Goal: Information Seeking & Learning: Stay updated

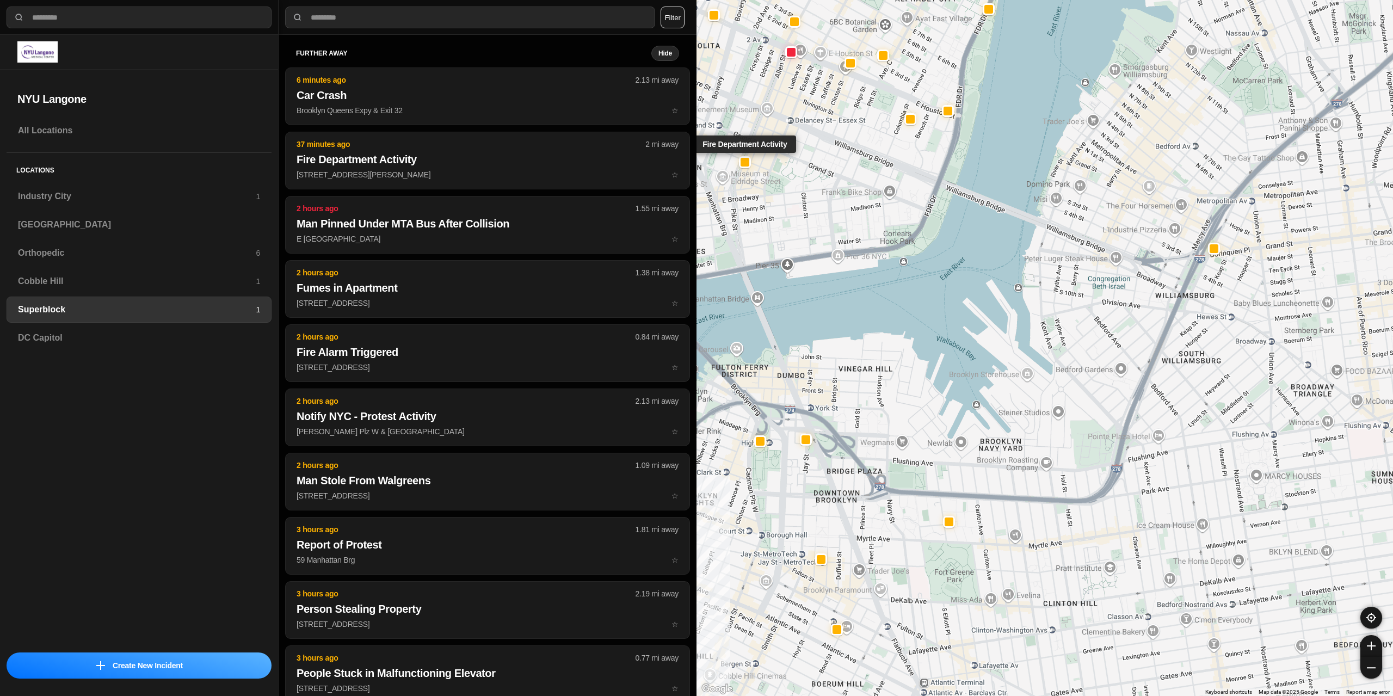
select select "*"
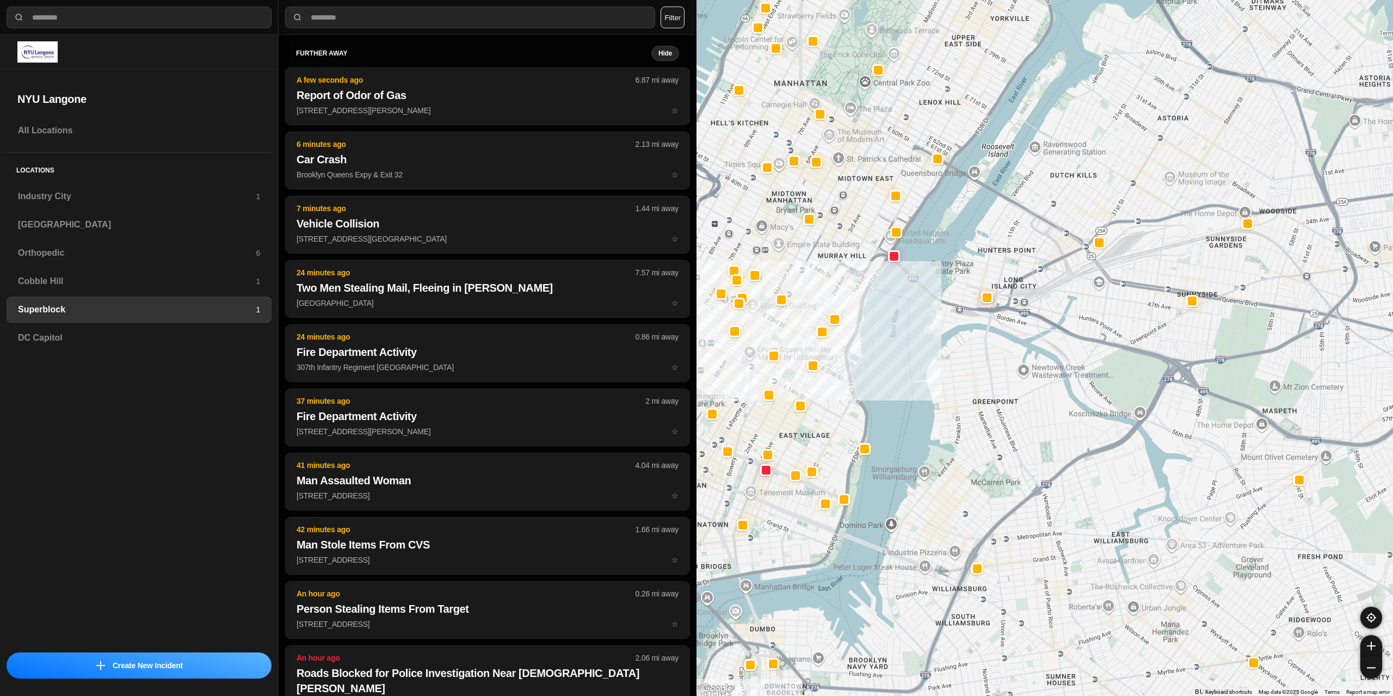
drag, startPoint x: 844, startPoint y: 156, endPoint x: 786, endPoint y: 454, distance: 303.8
click at [786, 454] on div at bounding box center [1045, 348] width 697 height 696
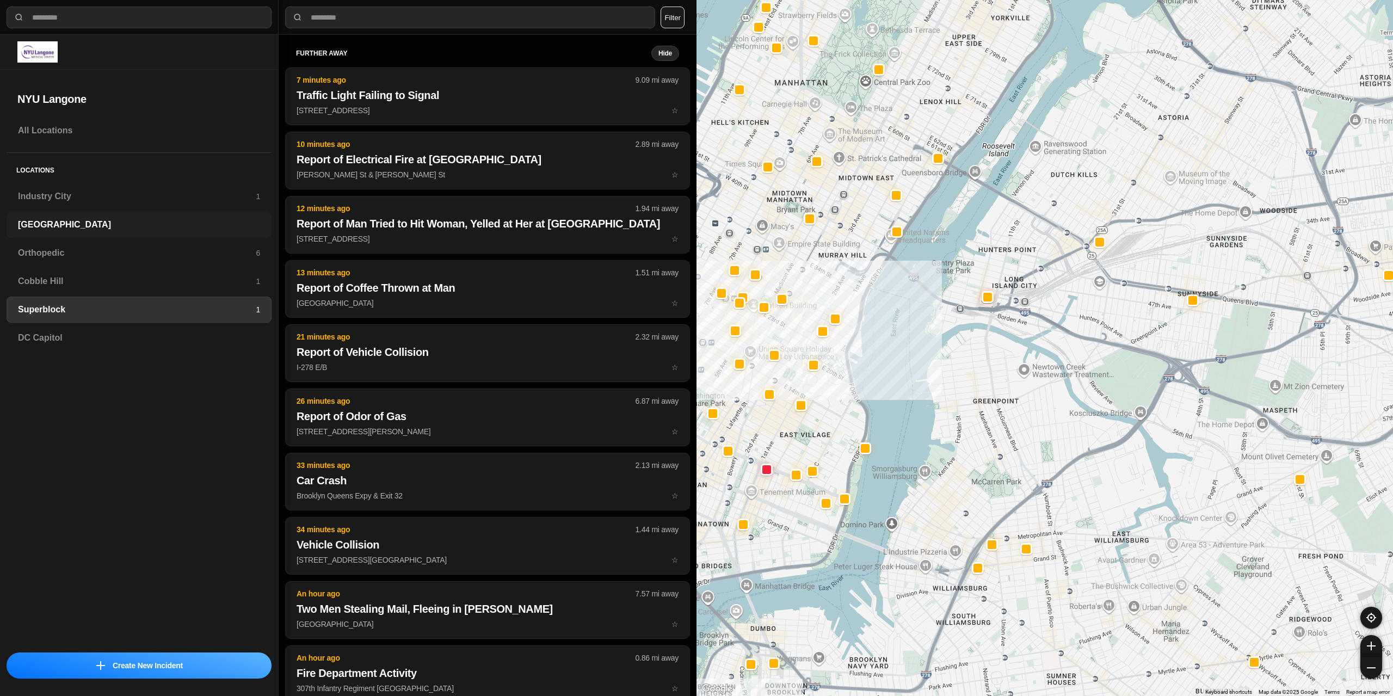
click at [61, 224] on h3 "[GEOGRAPHIC_DATA]" at bounding box center [139, 224] width 242 height 13
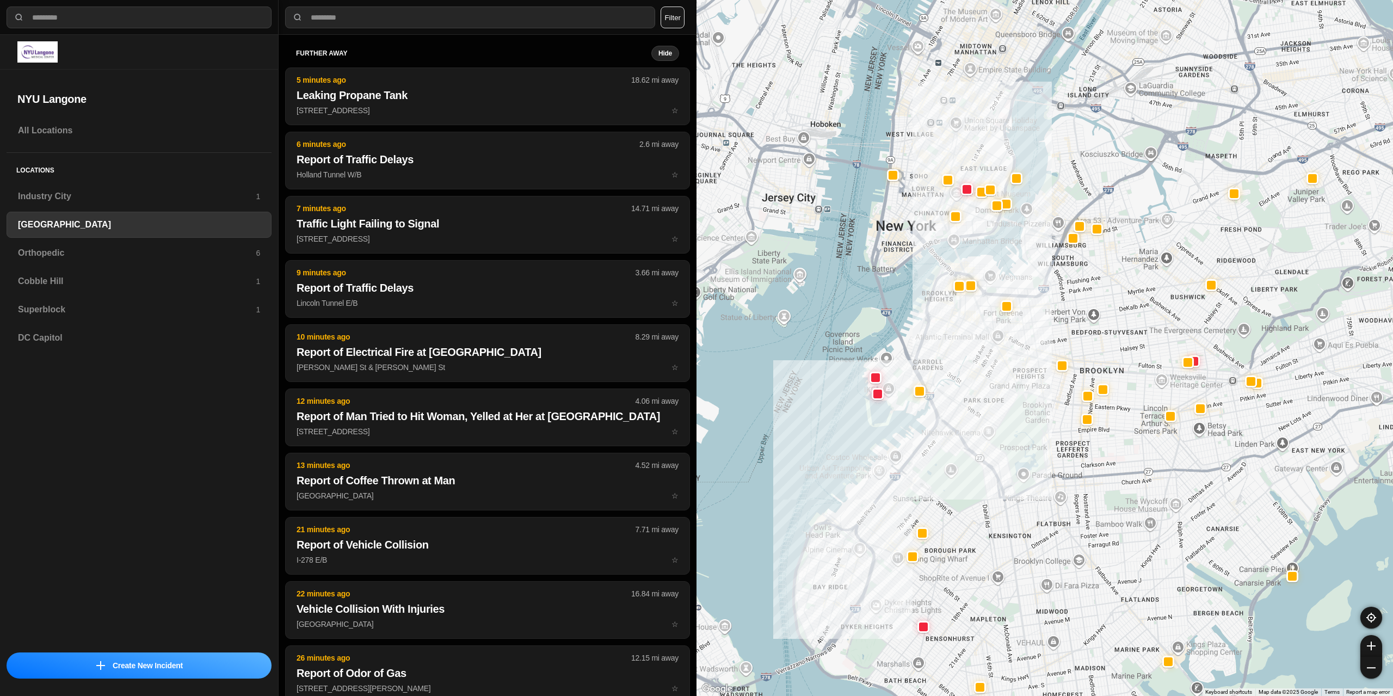
drag, startPoint x: 791, startPoint y: 238, endPoint x: 752, endPoint y: 342, distance: 111.1
click at [752, 342] on div at bounding box center [1045, 348] width 697 height 696
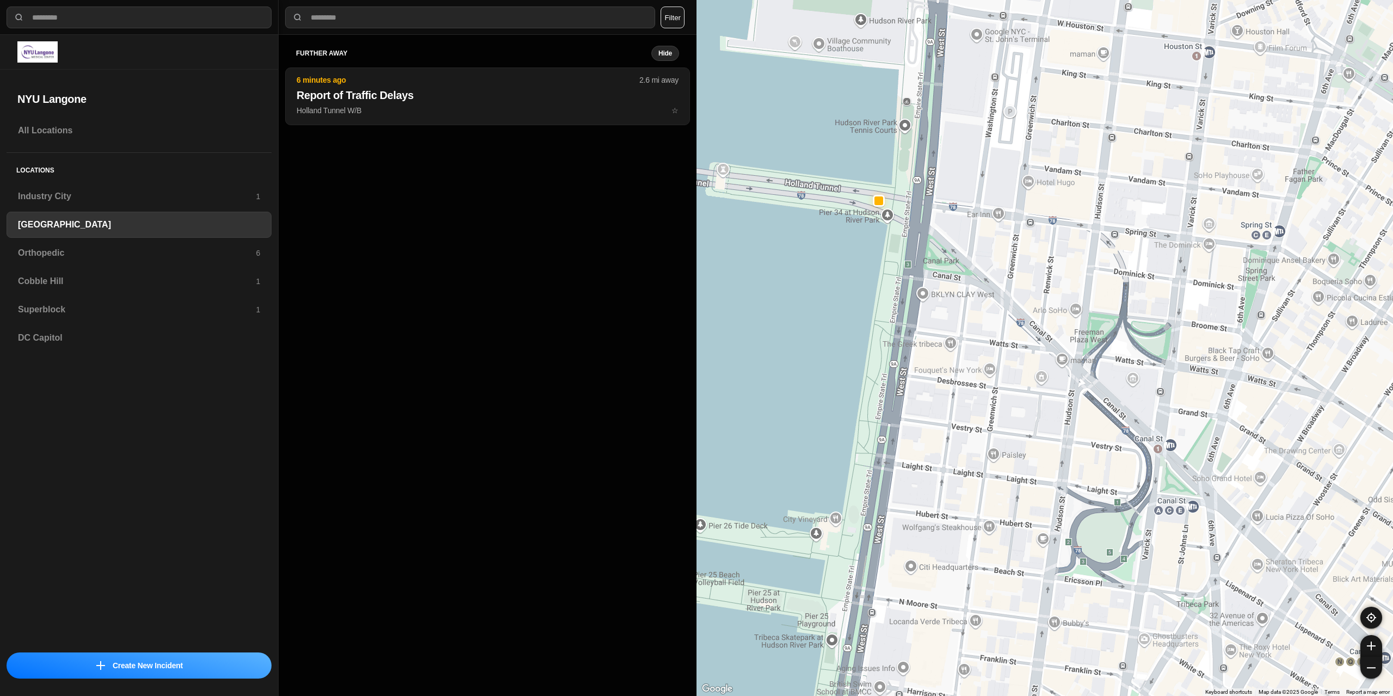
drag, startPoint x: 845, startPoint y: 181, endPoint x: 937, endPoint y: 272, distance: 129.3
click at [937, 272] on div "421 people" at bounding box center [1045, 348] width 697 height 696
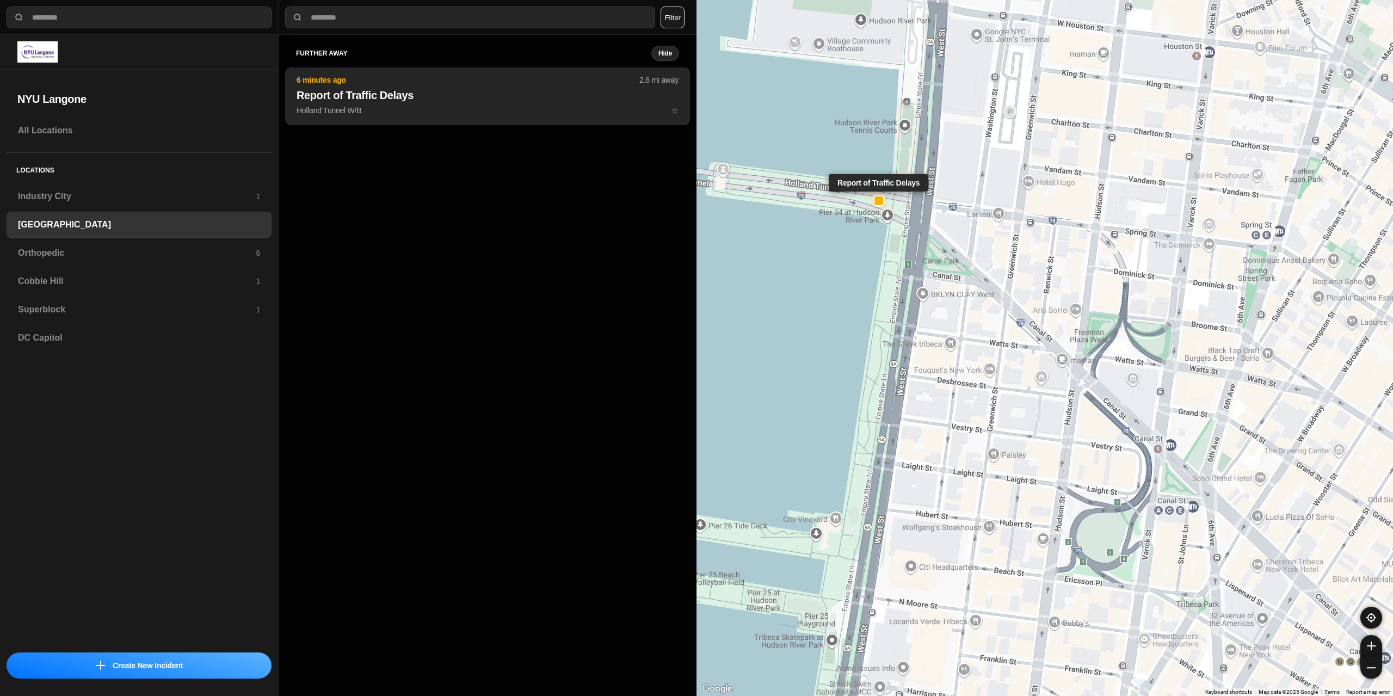
click at [460, 93] on h2 "Report of Traffic Delays" at bounding box center [488, 95] width 382 height 15
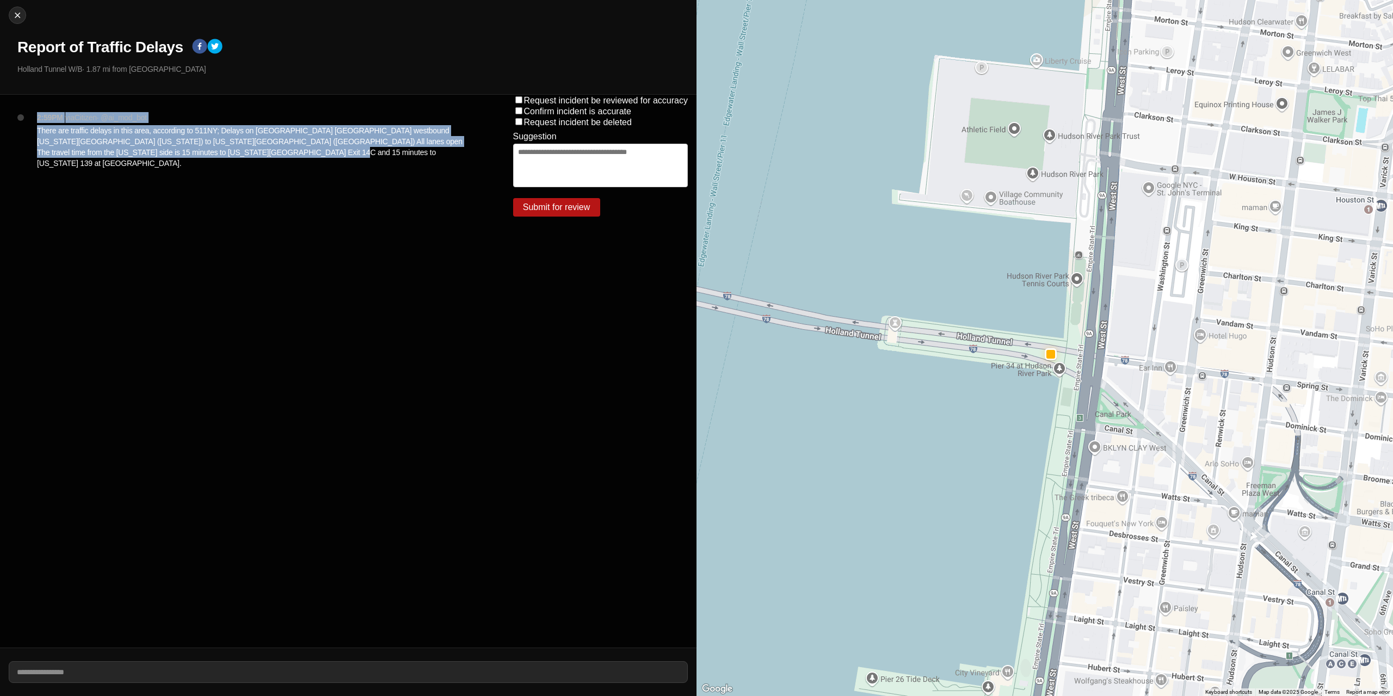
drag, startPoint x: 230, startPoint y: 151, endPoint x: 30, endPoint y: 116, distance: 202.2
click at [30, 116] on div "2:59PM via Citizen · @ ai_mod_bot There are traffic delays in this area, accord…" at bounding box center [257, 149] width 459 height 74
copy div "2:59PM via Citizen · @ ai_mod_bot There are traffic delays in this area, accord…"
click at [21, 20] on img at bounding box center [17, 15] width 11 height 11
select select "*"
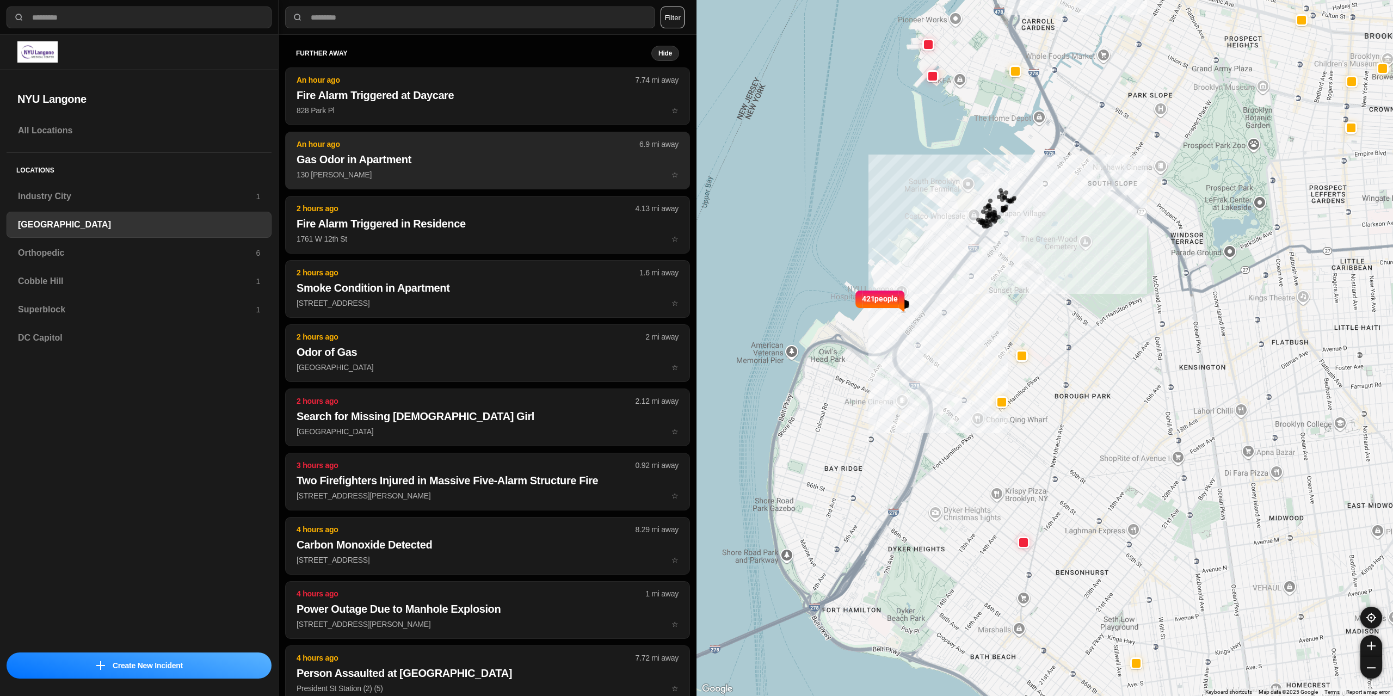
drag, startPoint x: 883, startPoint y: 341, endPoint x: 438, endPoint y: 159, distance: 480.6
click at [819, 453] on div "421 people" at bounding box center [1045, 348] width 697 height 696
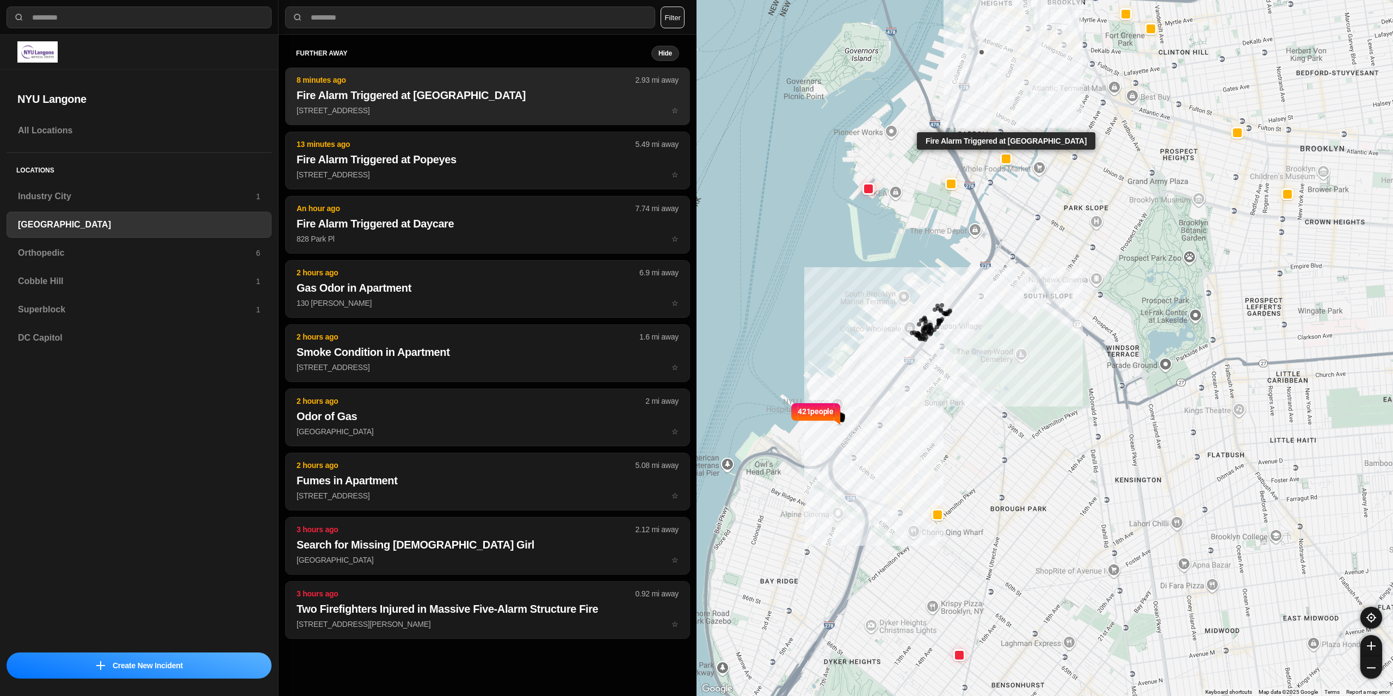
click at [459, 101] on h2 "Fire Alarm Triggered at [GEOGRAPHIC_DATA]" at bounding box center [488, 95] width 382 height 15
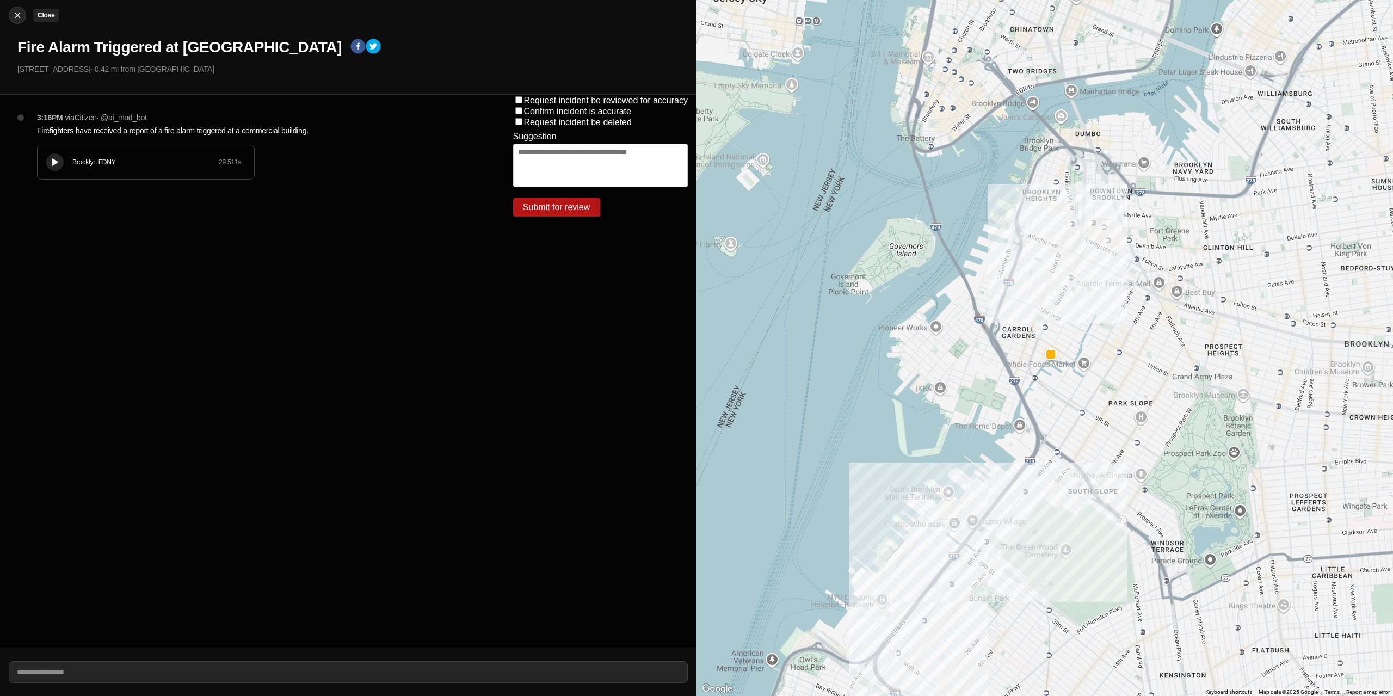
click at [18, 12] on img at bounding box center [17, 15] width 11 height 11
select select "*"
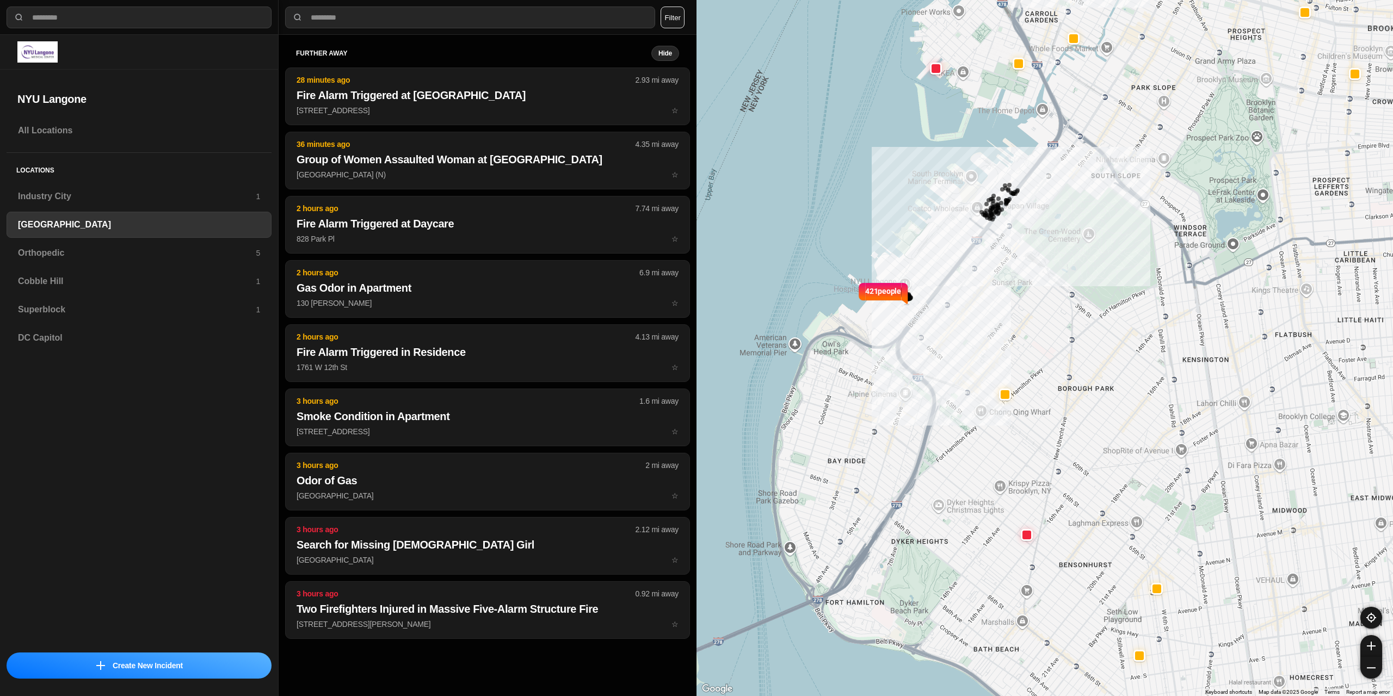
click at [68, 303] on div "Superblock 1" at bounding box center [139, 310] width 265 height 26
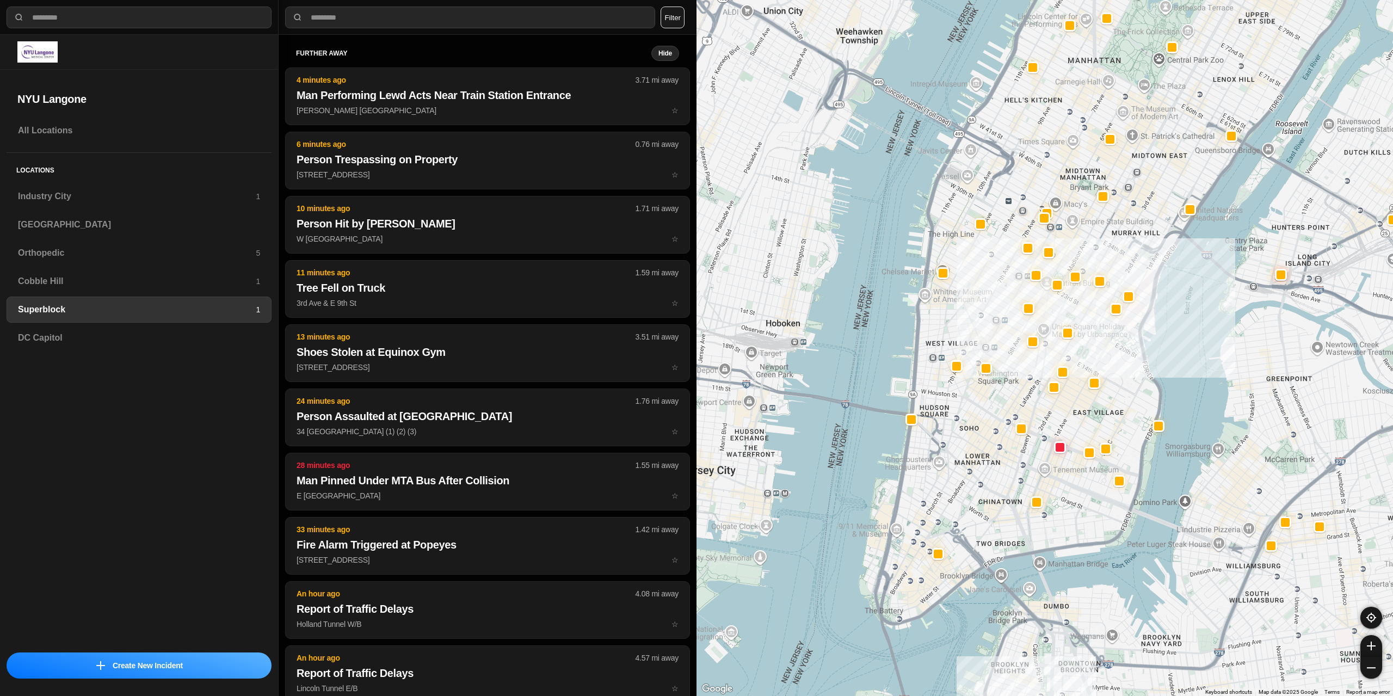
drag, startPoint x: 815, startPoint y: 447, endPoint x: 1008, endPoint y: 317, distance: 232.4
click at [1008, 317] on div at bounding box center [1045, 348] width 697 height 696
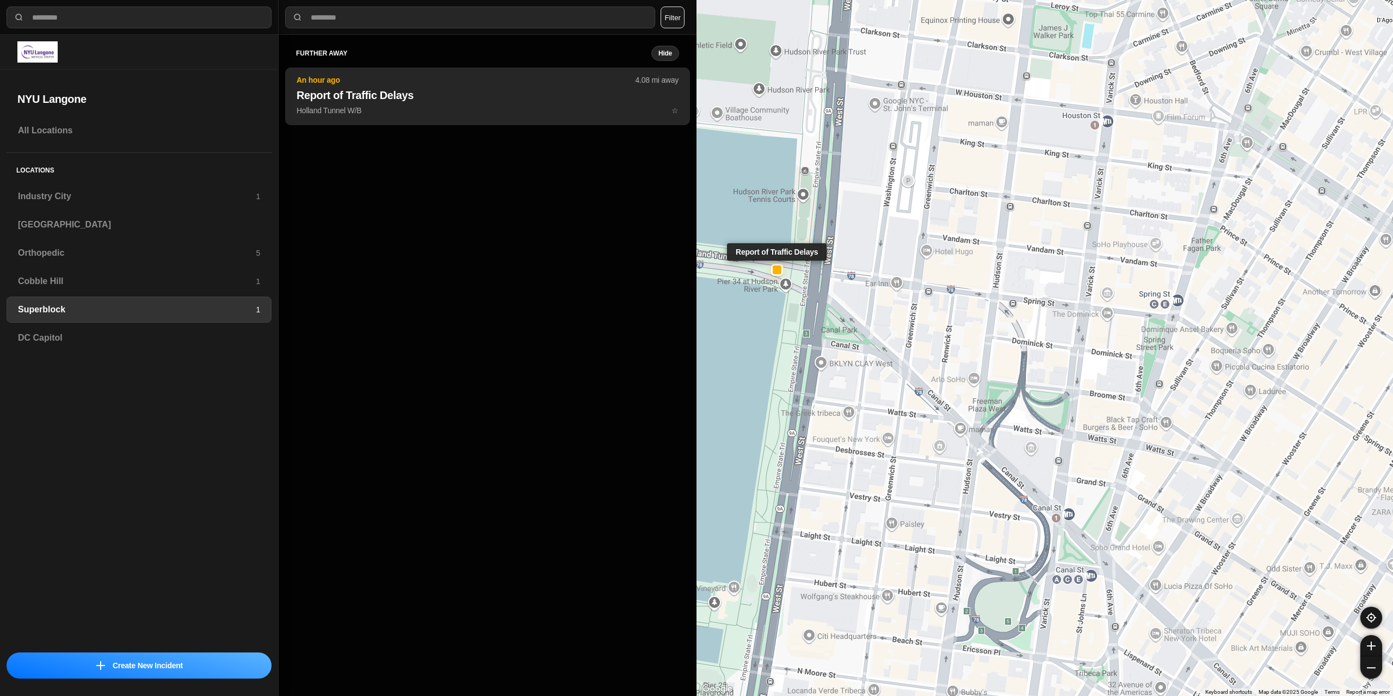
click at [405, 83] on p "An hour ago" at bounding box center [466, 80] width 339 height 11
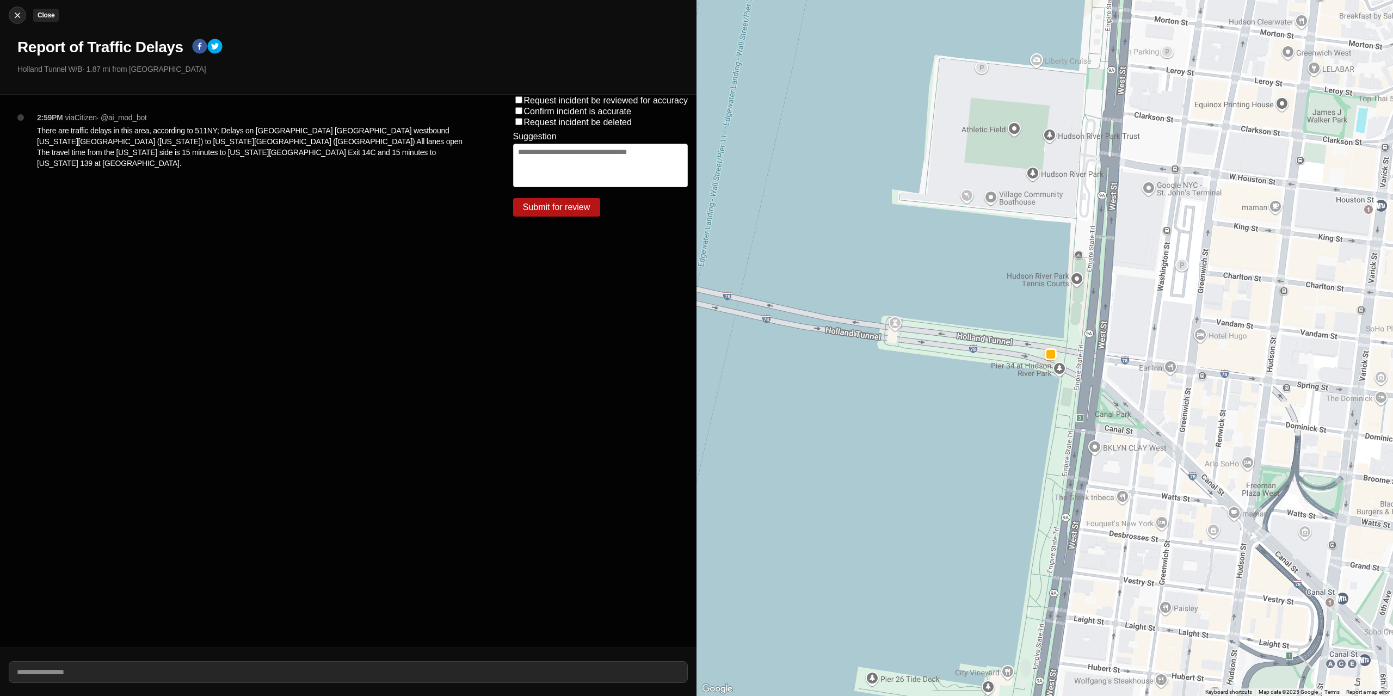
click at [16, 15] on img at bounding box center [17, 15] width 11 height 11
select select "*"
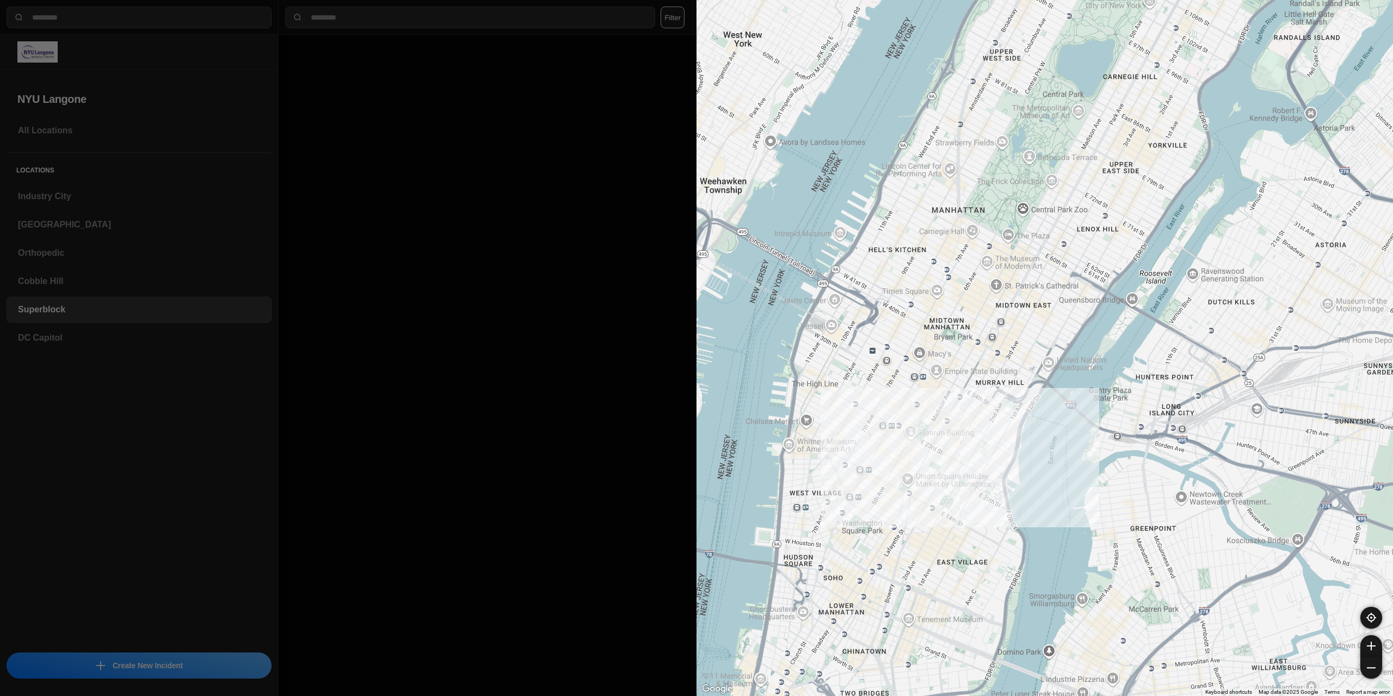
click at [892, 484] on div at bounding box center [1045, 348] width 697 height 696
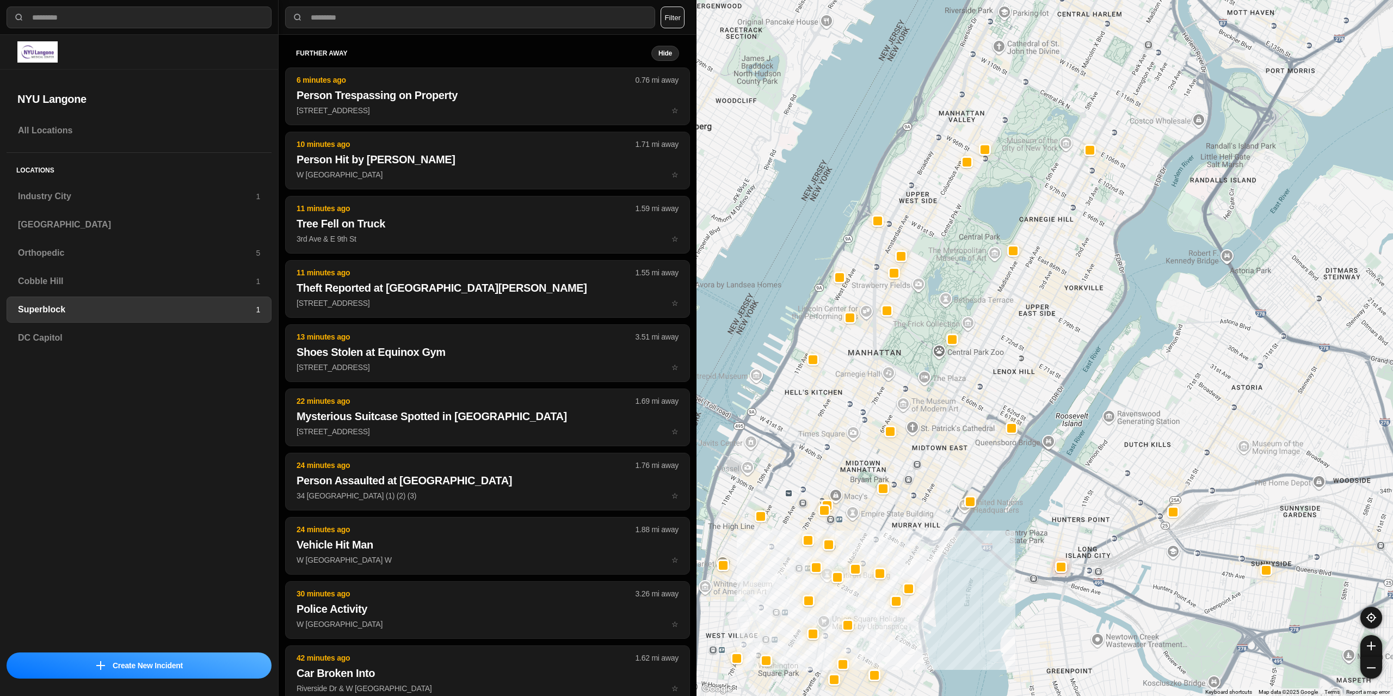
drag, startPoint x: 950, startPoint y: 373, endPoint x: 915, endPoint y: 466, distance: 99.4
click at [915, 466] on div at bounding box center [1045, 348] width 697 height 696
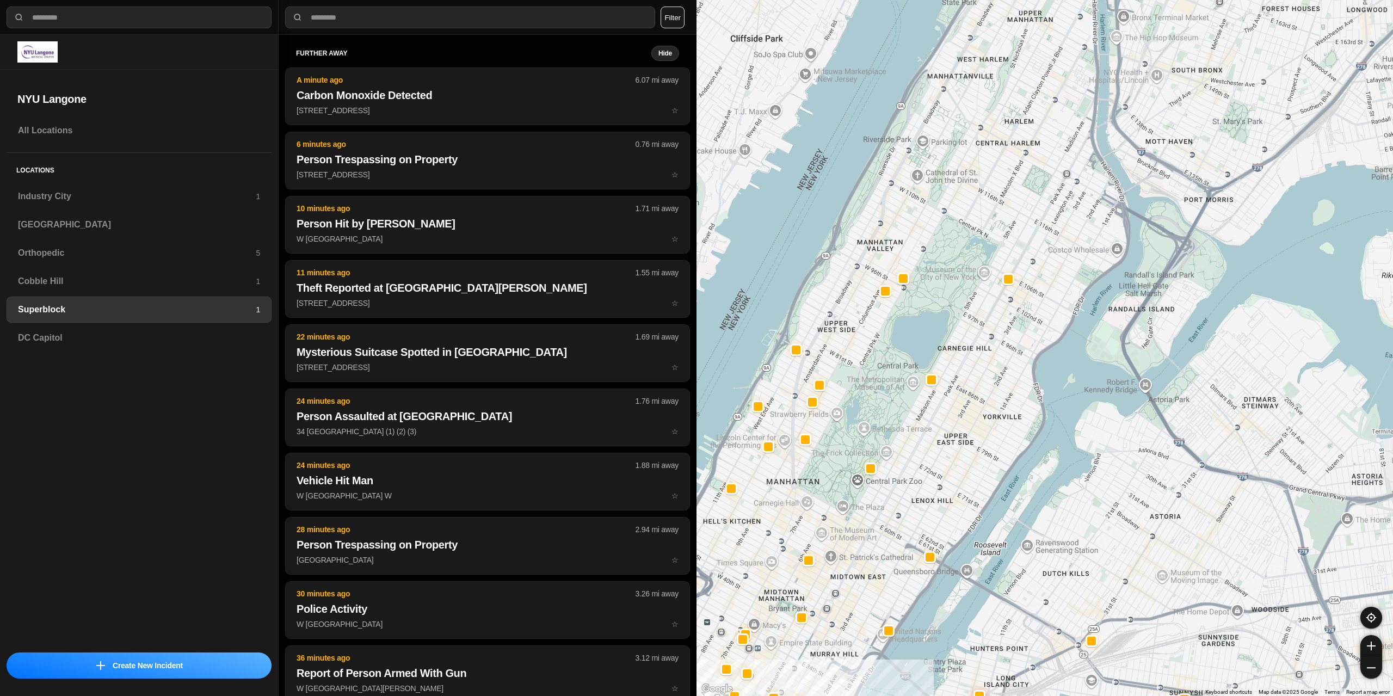
drag, startPoint x: 957, startPoint y: 411, endPoint x: 966, endPoint y: 417, distance: 11.5
click at [953, 442] on div at bounding box center [1045, 348] width 697 height 696
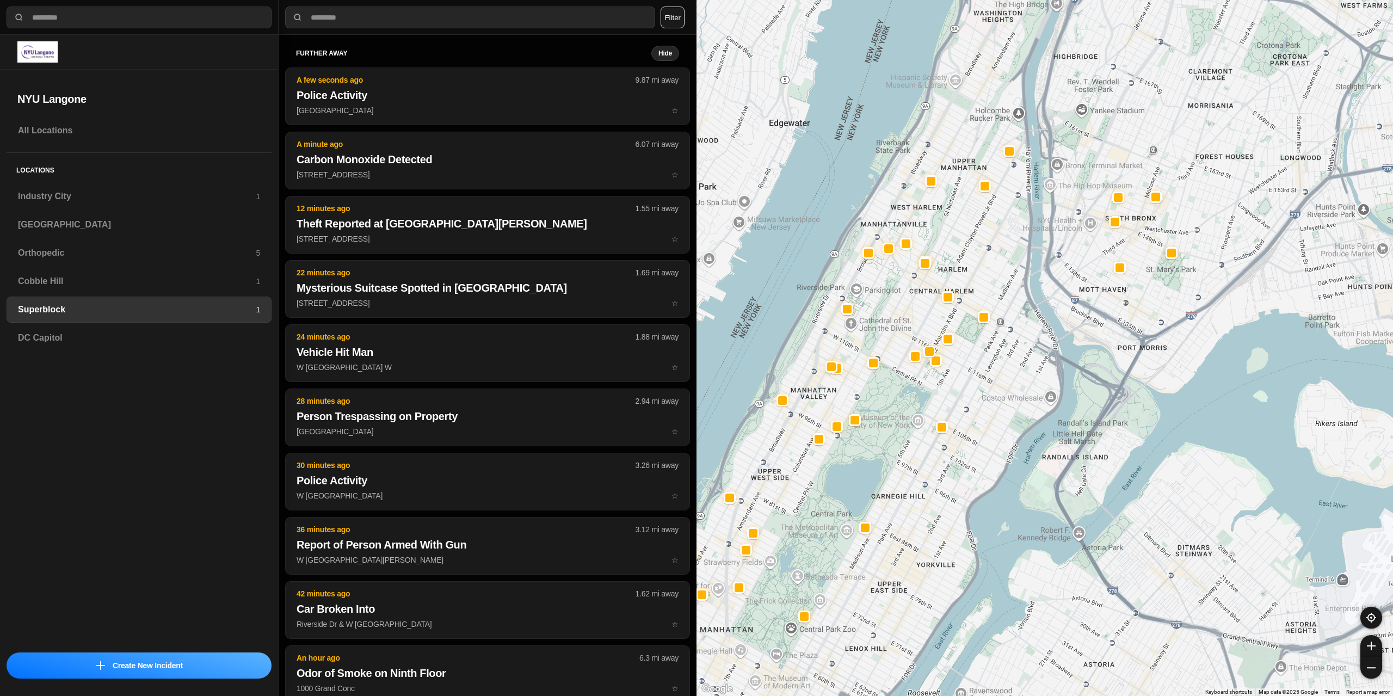
drag, startPoint x: 1008, startPoint y: 333, endPoint x: 968, endPoint y: 437, distance: 111.5
click at [968, 437] on div at bounding box center [1045, 348] width 697 height 696
click at [112, 229] on h3 "[GEOGRAPHIC_DATA]" at bounding box center [139, 224] width 242 height 13
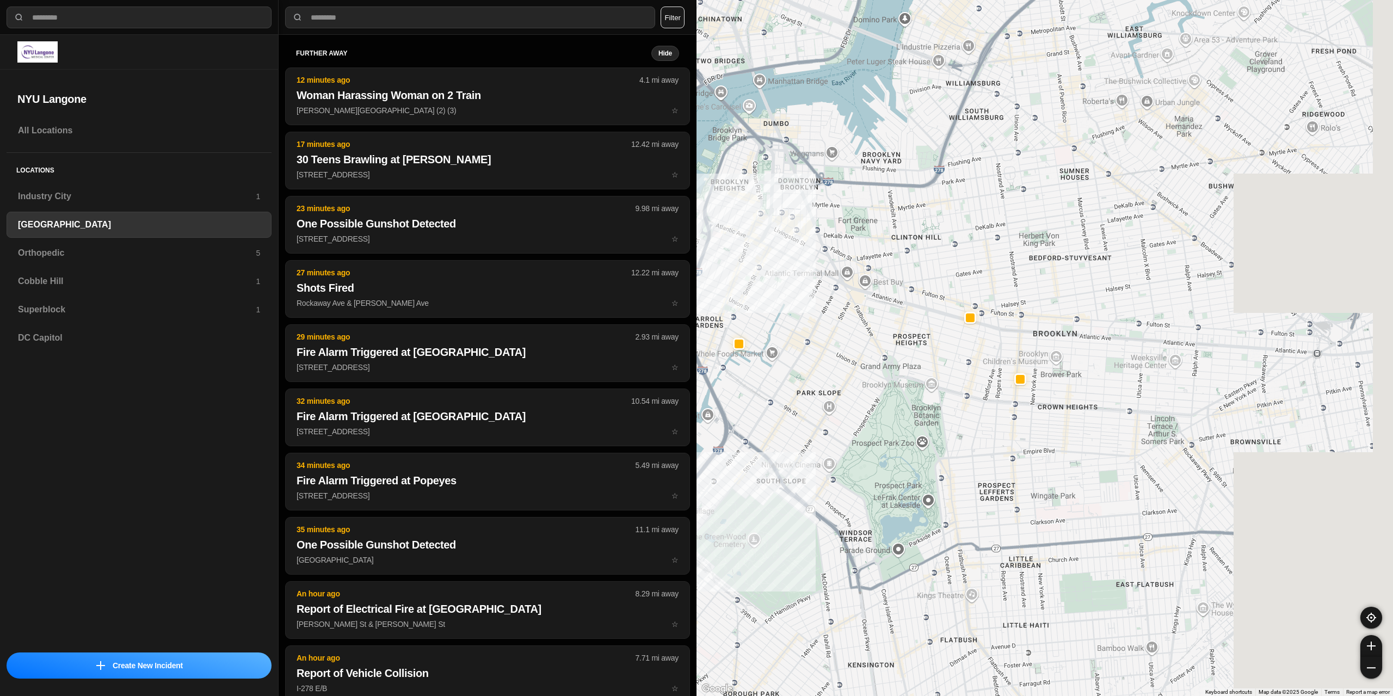
drag, startPoint x: 1276, startPoint y: 192, endPoint x: 941, endPoint y: 497, distance: 453.0
click at [941, 497] on div "421 people" at bounding box center [1045, 348] width 697 height 696
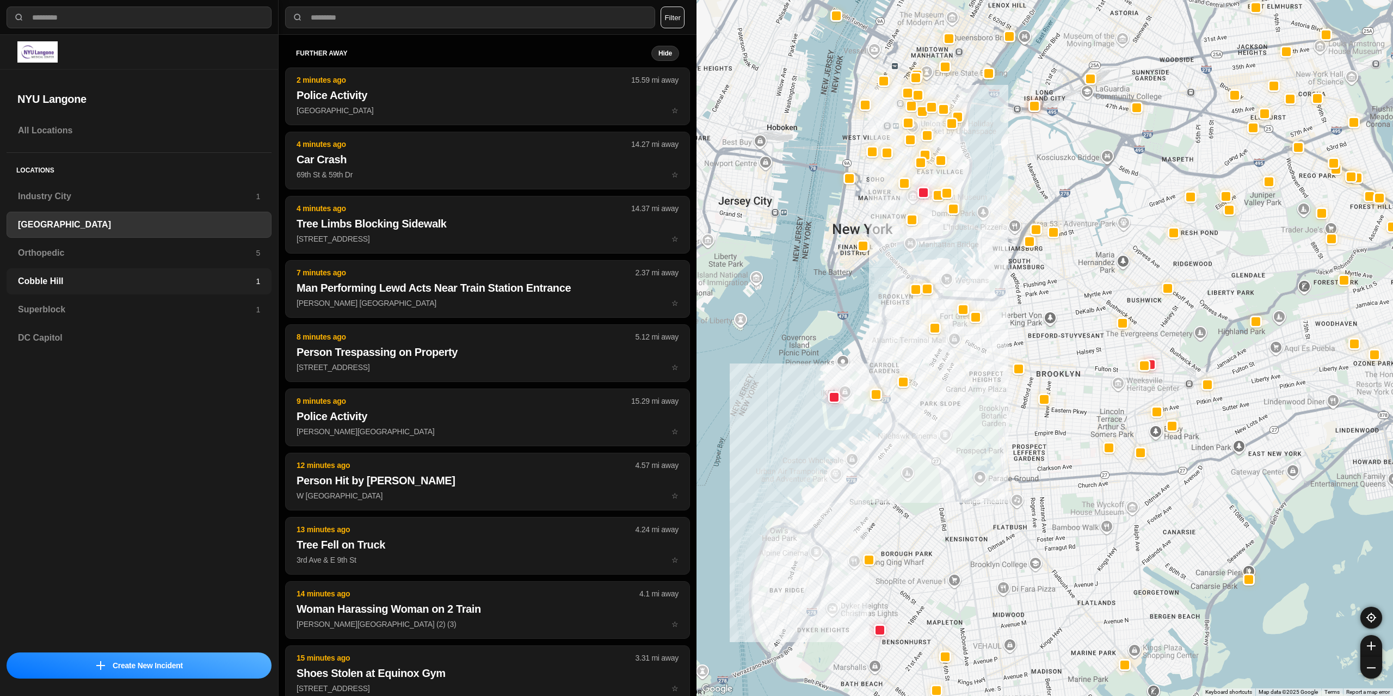
click at [125, 276] on h3 "Cobble Hill" at bounding box center [137, 281] width 238 height 13
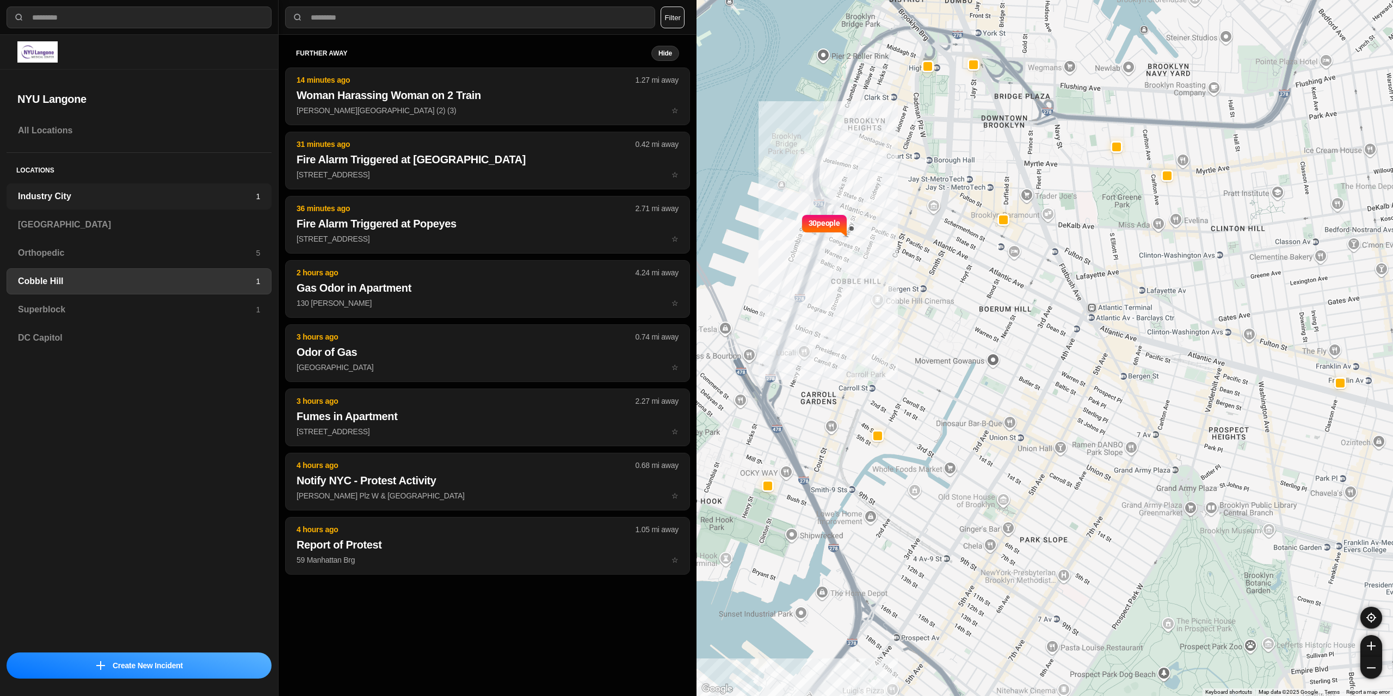
click at [163, 201] on h3 "Industry City" at bounding box center [137, 196] width 238 height 13
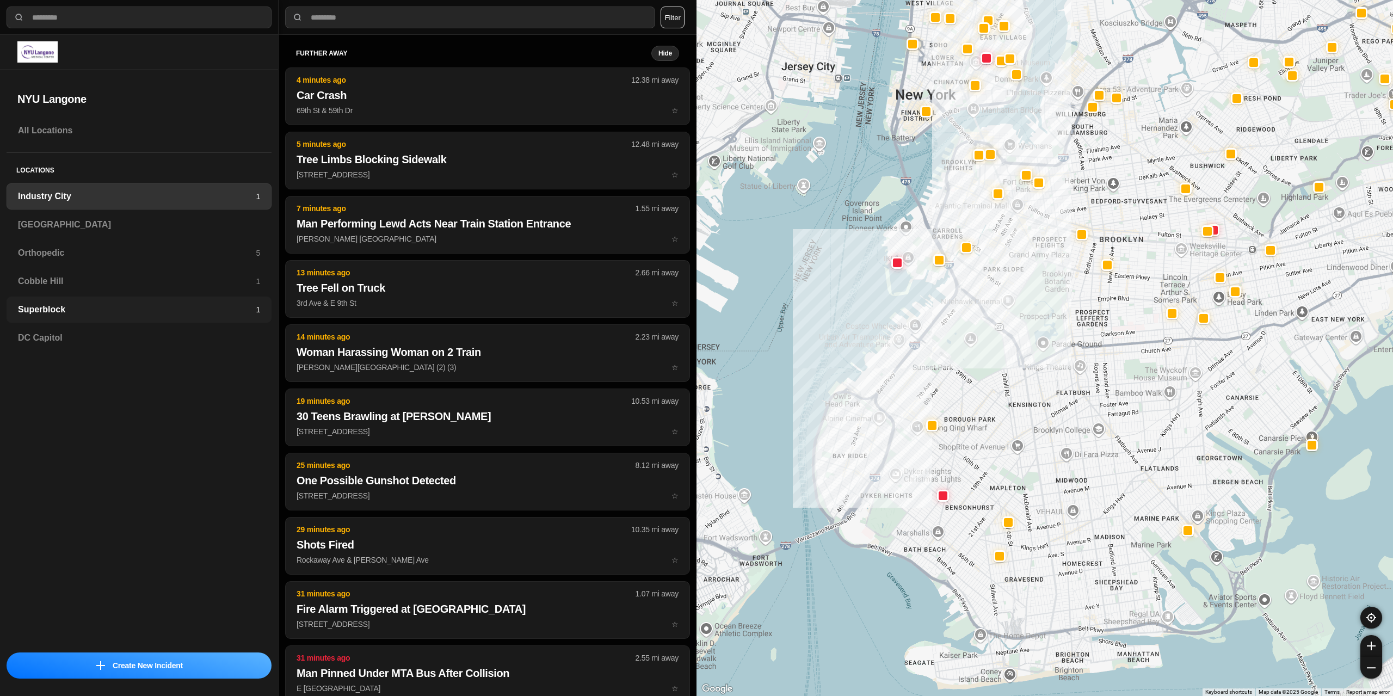
click at [115, 299] on div "Superblock 1" at bounding box center [139, 310] width 265 height 26
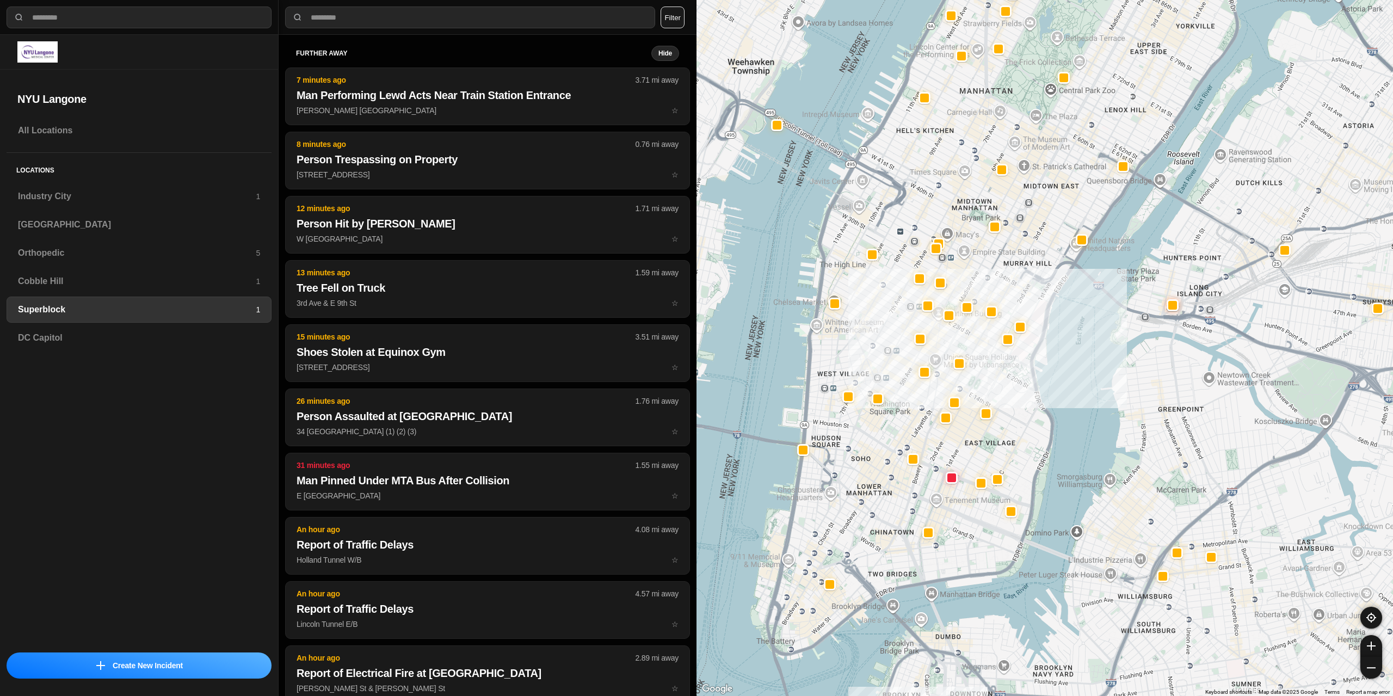
drag, startPoint x: 1040, startPoint y: 431, endPoint x: 1036, endPoint y: 408, distance: 23.8
click at [1036, 408] on div at bounding box center [1045, 348] width 697 height 696
select select "*"
